Goal: Information Seeking & Learning: Find specific fact

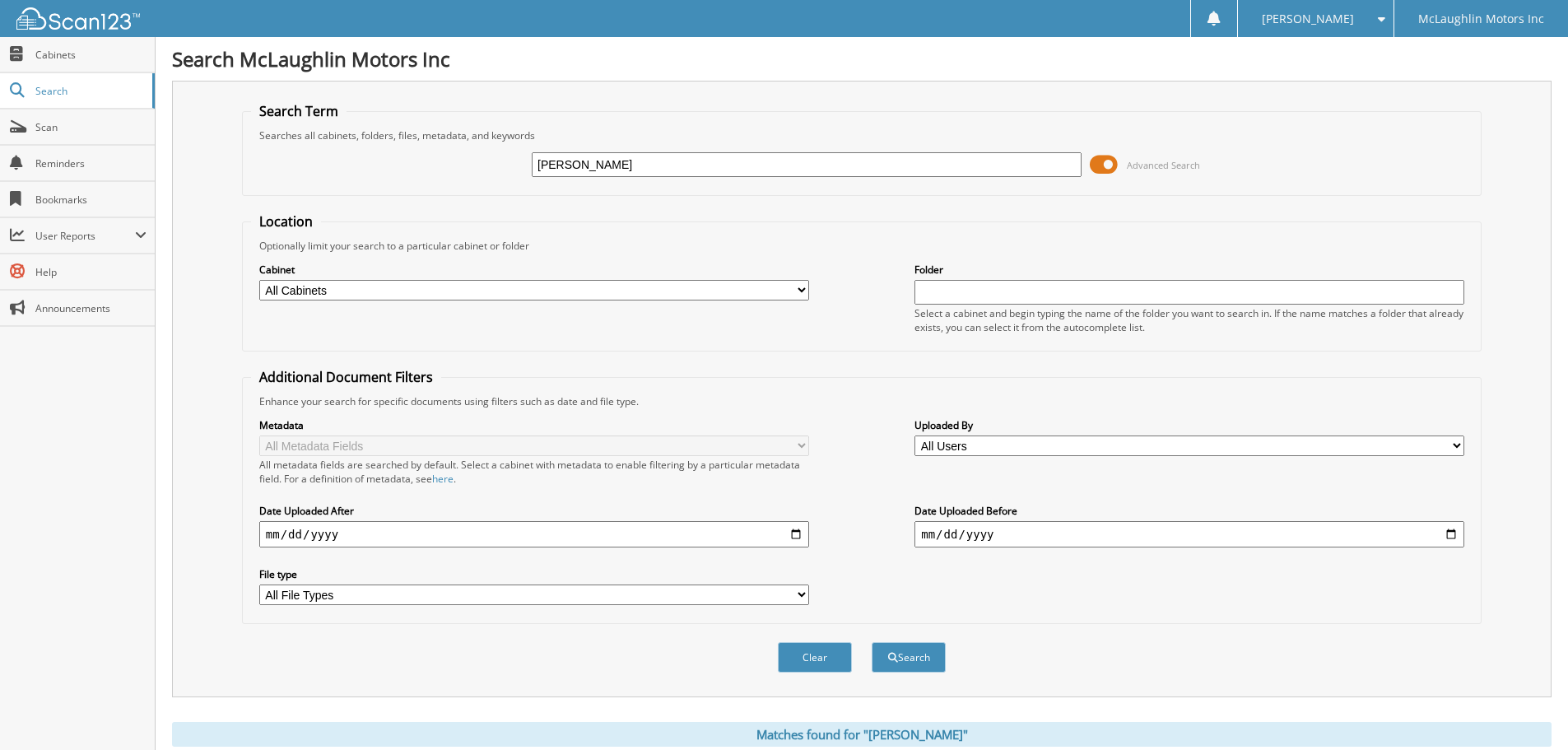
drag, startPoint x: 615, startPoint y: 161, endPoint x: 448, endPoint y: 145, distance: 167.8
click at [448, 145] on div "LAYMON Advanced Search" at bounding box center [862, 164] width 1222 height 45
paste input "944640"
type input "944640"
click at [915, 658] on button "Search" at bounding box center [909, 657] width 74 height 30
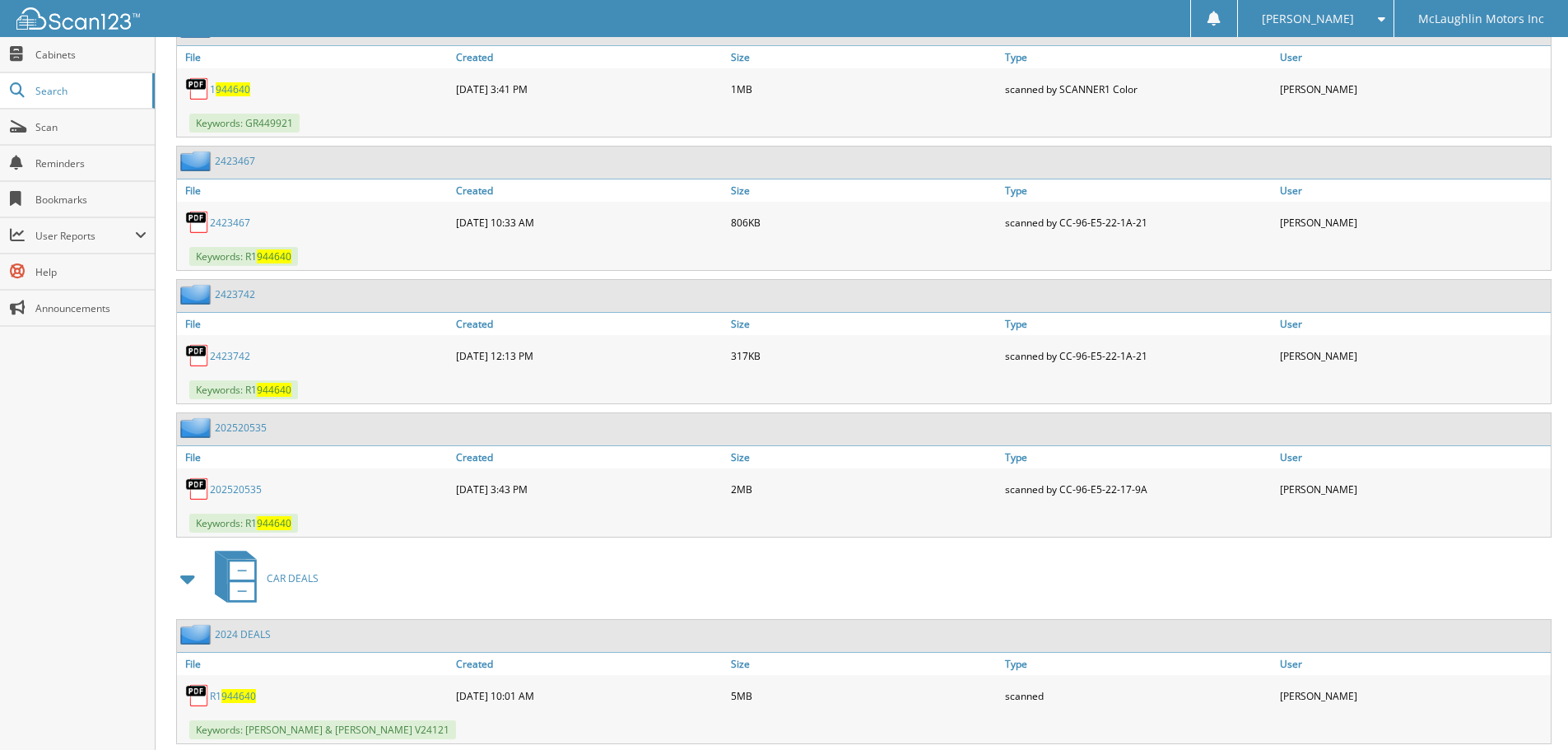
scroll to position [868, 0]
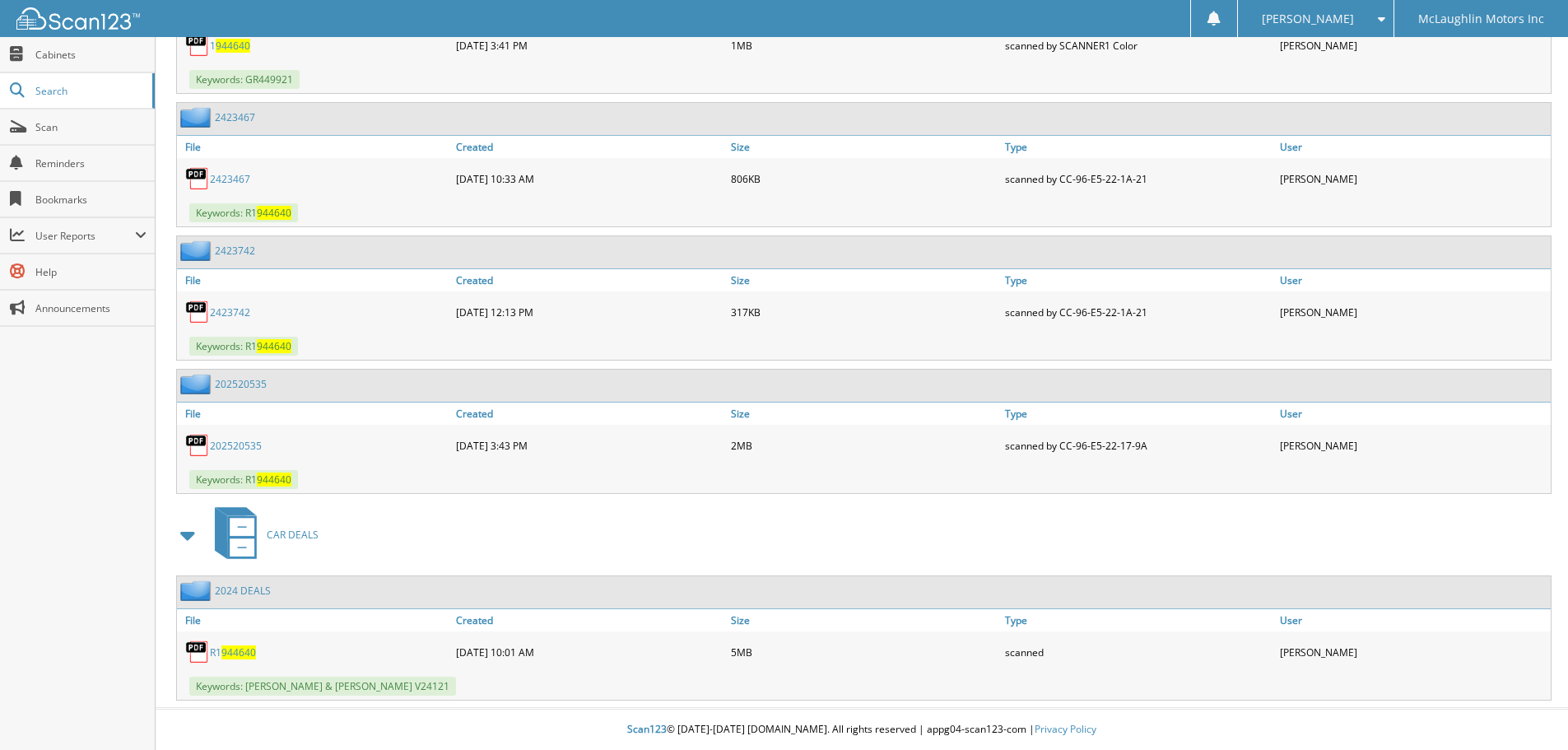
click at [234, 649] on span "944640" at bounding box center [239, 652] width 35 height 14
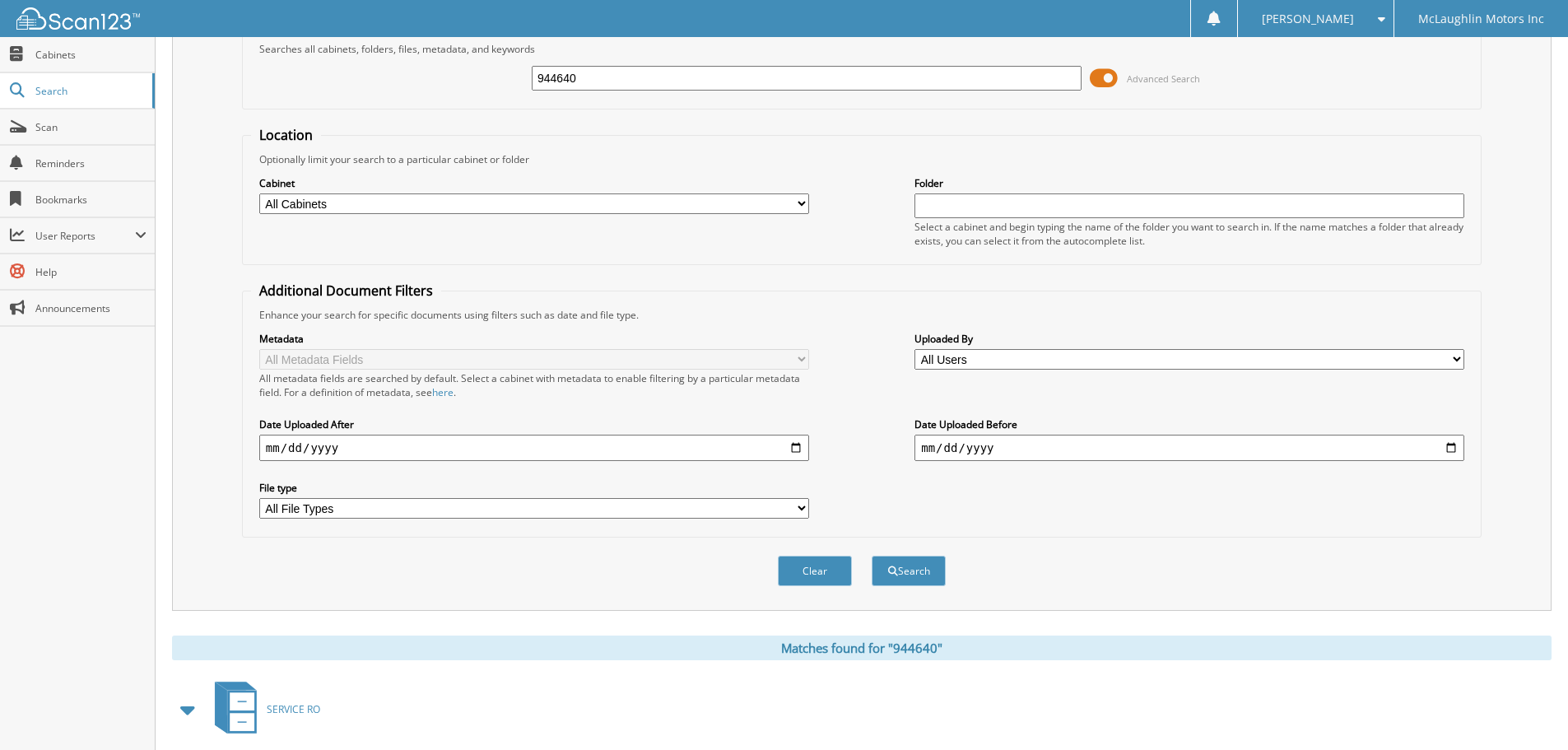
scroll to position [0, 0]
